Goal: Use online tool/utility: Utilize a website feature to perform a specific function

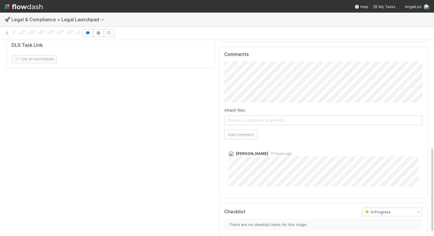
scroll to position [246, 0]
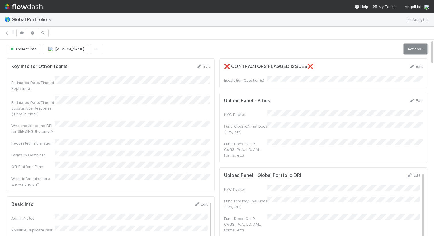
click at [410, 47] on link "Actions" at bounding box center [416, 49] width 24 height 10
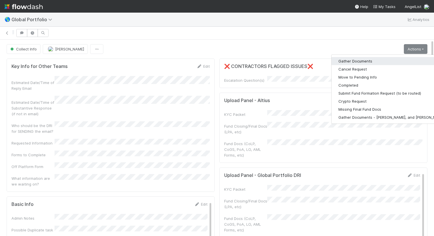
click at [362, 61] on button "Gather Documents" at bounding box center [391, 61] width 120 height 8
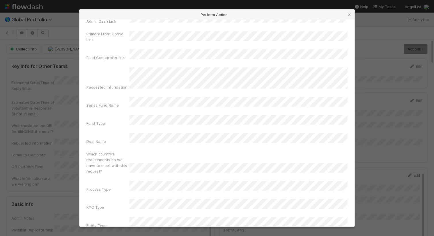
scroll to position [35, 0]
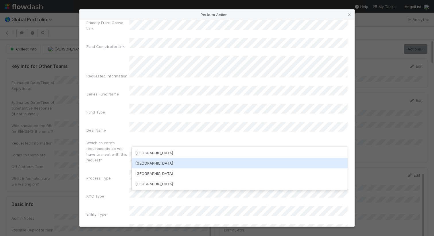
click at [193, 161] on div "[GEOGRAPHIC_DATA]" at bounding box center [240, 163] width 216 height 10
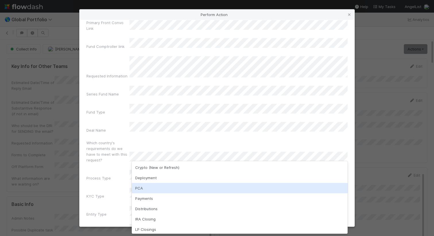
click at [180, 188] on div "PCA" at bounding box center [240, 188] width 216 height 10
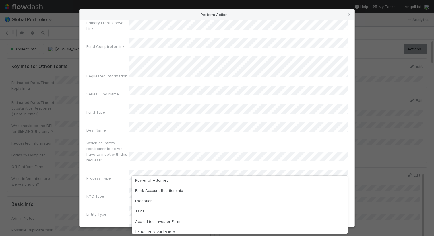
scroll to position [0, 0]
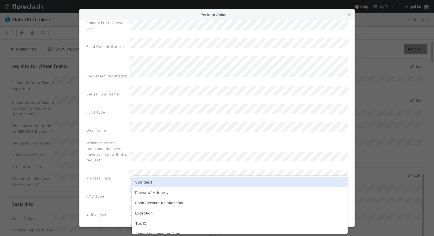
click at [176, 182] on div "Standard" at bounding box center [240, 182] width 216 height 10
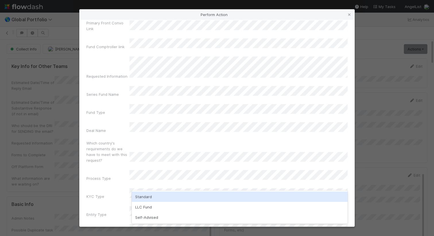
click at [174, 193] on div "Standard" at bounding box center [240, 197] width 216 height 10
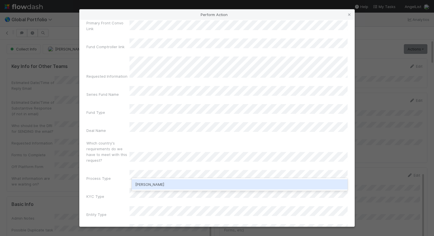
click at [187, 185] on div "[PERSON_NAME]" at bounding box center [240, 184] width 216 height 10
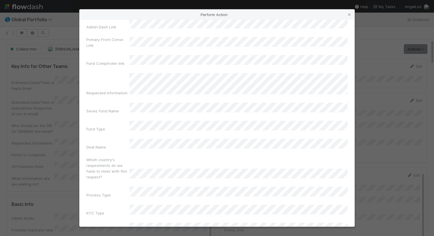
scroll to position [33, 0]
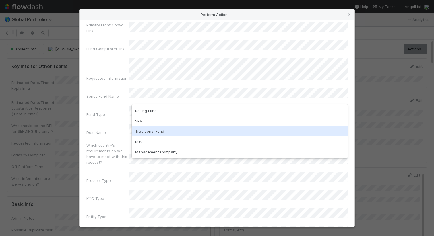
click at [206, 130] on div "Traditional Fund" at bounding box center [240, 131] width 216 height 10
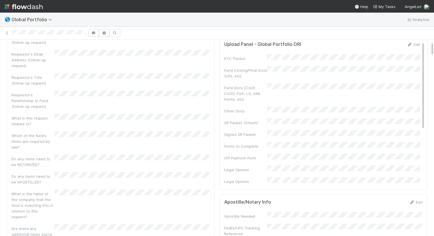
scroll to position [0, 0]
